Goal: Navigation & Orientation: Find specific page/section

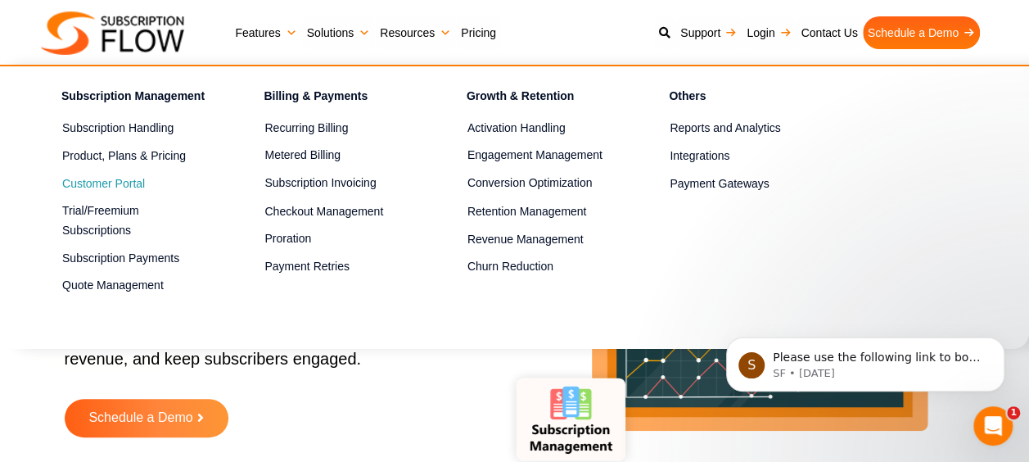
click at [137, 180] on span "Customer Portal" at bounding box center [103, 183] width 83 height 17
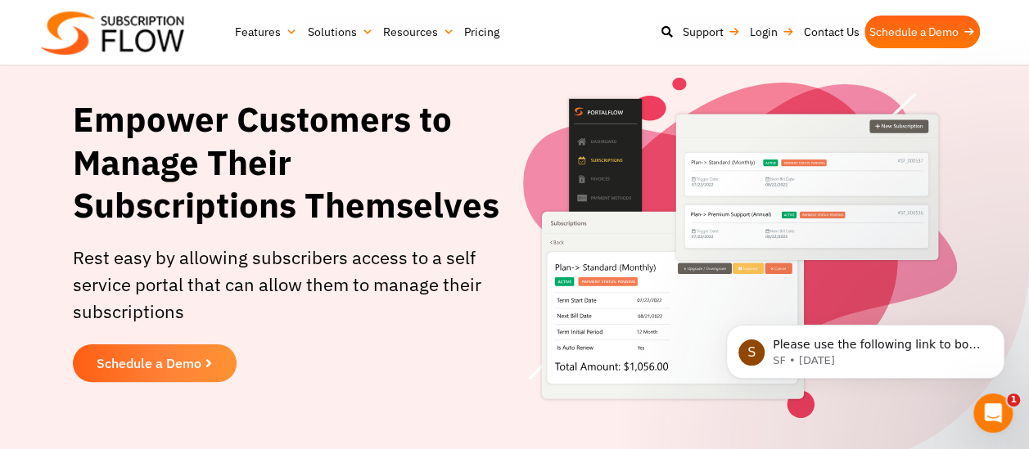
scroll to position [50, 0]
